Goal: Task Accomplishment & Management: Manage account settings

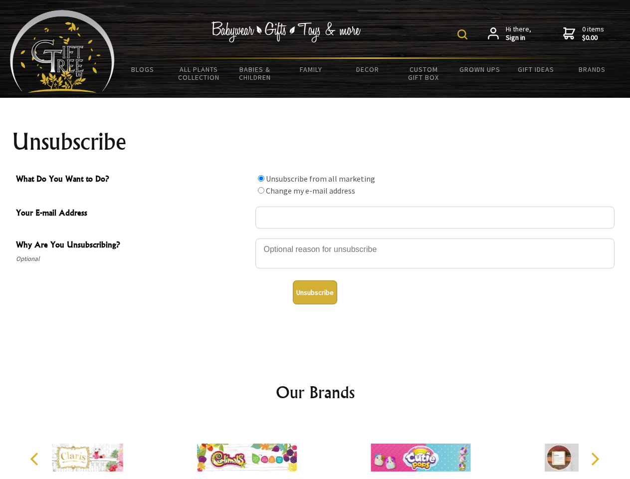
click at [464, 34] on img at bounding box center [462, 34] width 10 height 10
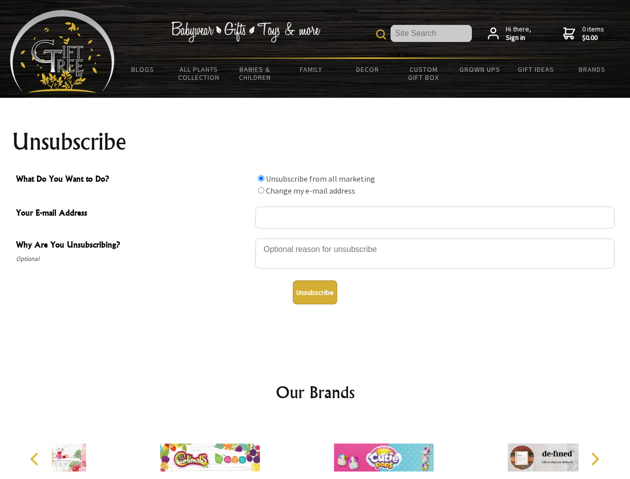
click at [315, 238] on div at bounding box center [434, 254] width 359 height 35
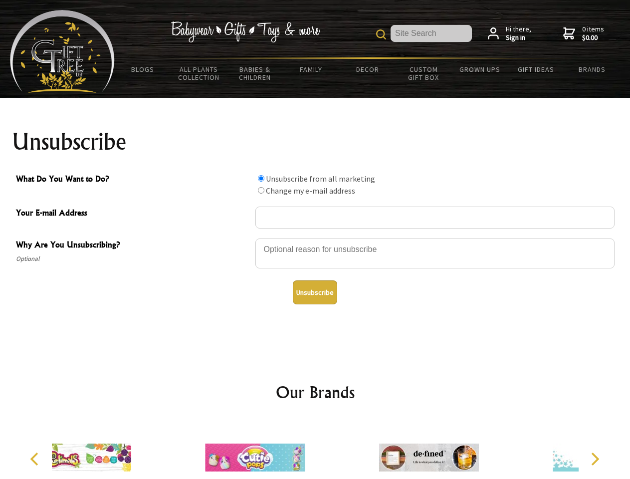
click at [261, 178] on input "What Do You Want to Do?" at bounding box center [261, 178] width 6 height 6
click at [261, 190] on input "What Do You Want to Do?" at bounding box center [261, 190] width 6 height 6
radio input "true"
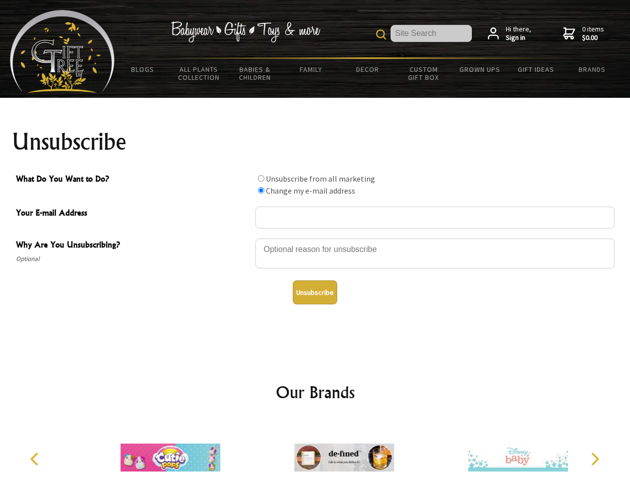
click at [315, 292] on button "Unsubscribe" at bounding box center [315, 292] width 44 height 24
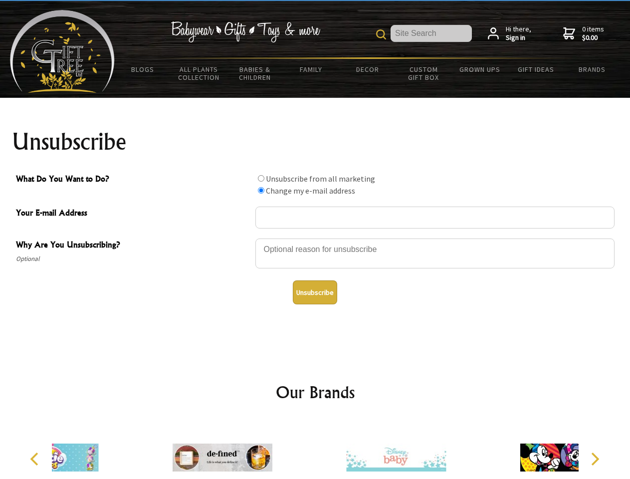
click at [36, 459] on icon "Previous" at bounding box center [35, 458] width 13 height 13
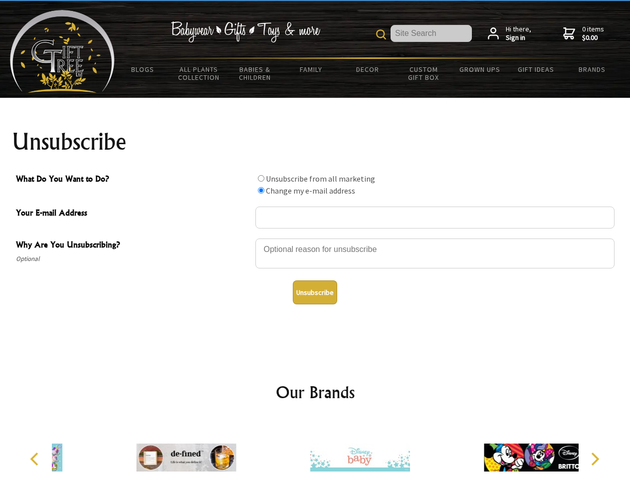
click at [594, 459] on icon "Next" at bounding box center [593, 458] width 13 height 13
